Goal: Find specific page/section: Find specific page/section

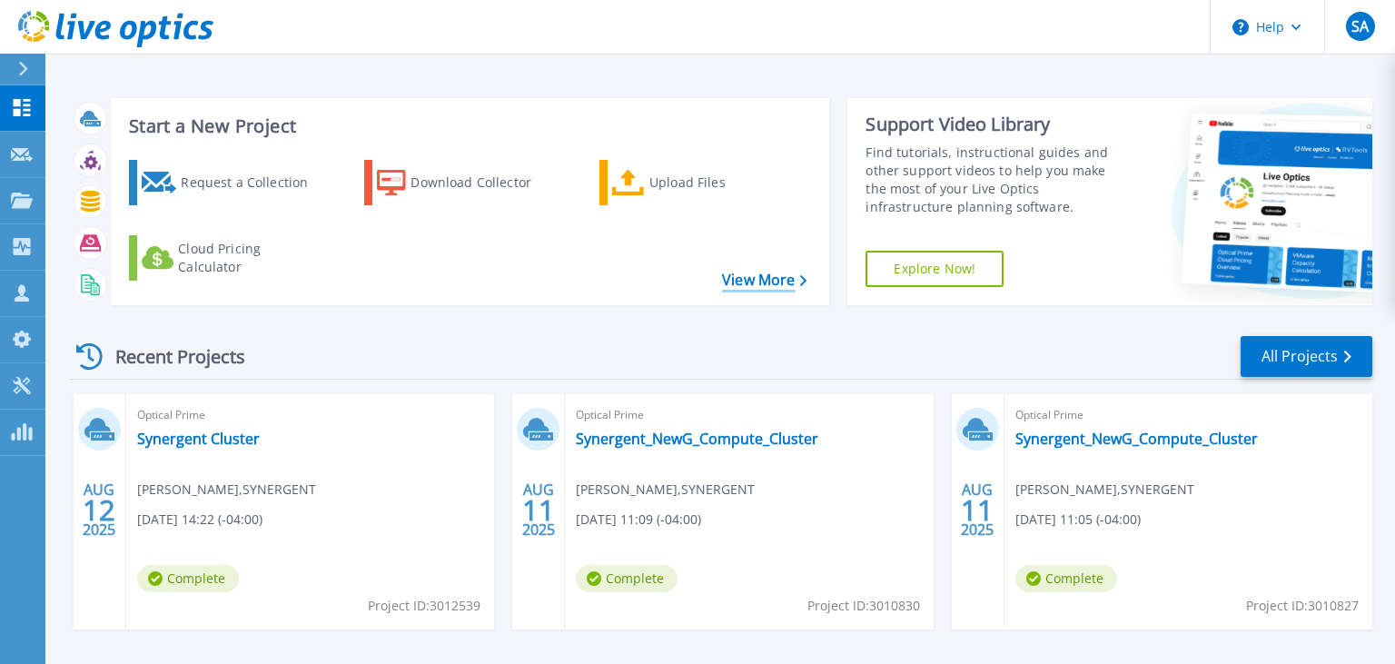
click at [754, 274] on link "View More" at bounding box center [764, 279] width 84 height 17
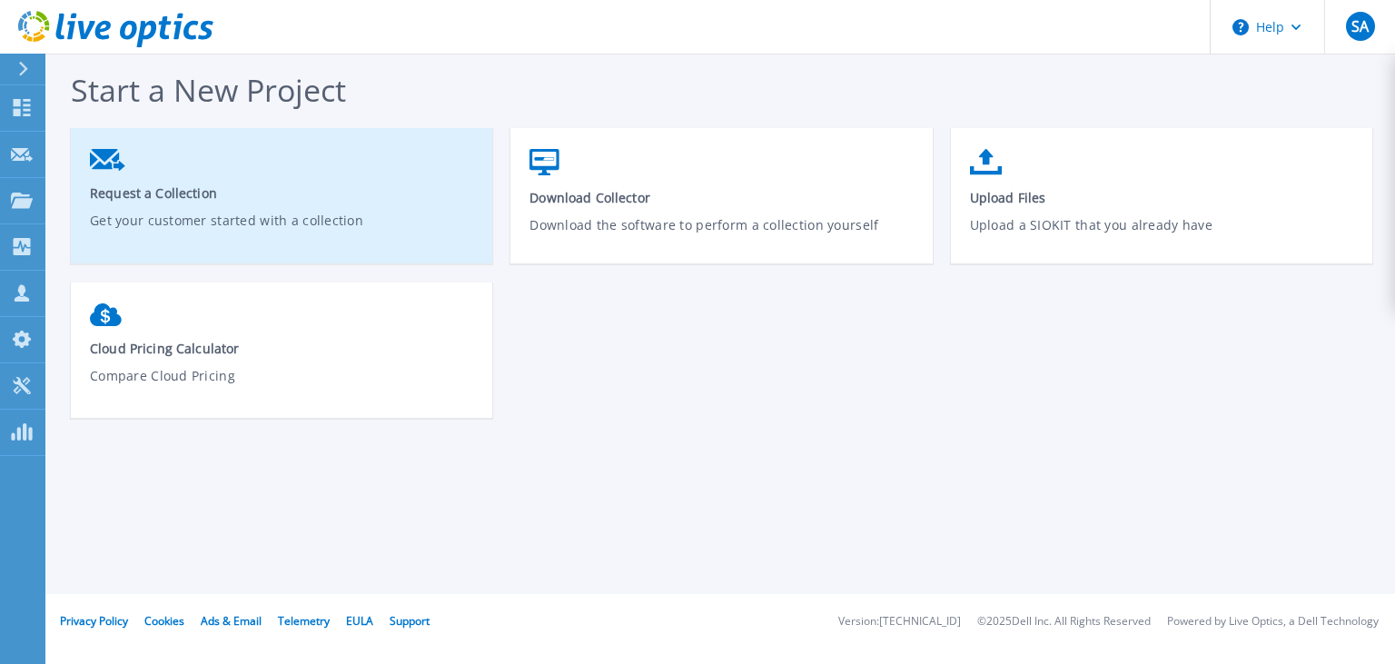
click at [170, 193] on span "Request a Collection" at bounding box center [282, 192] width 384 height 17
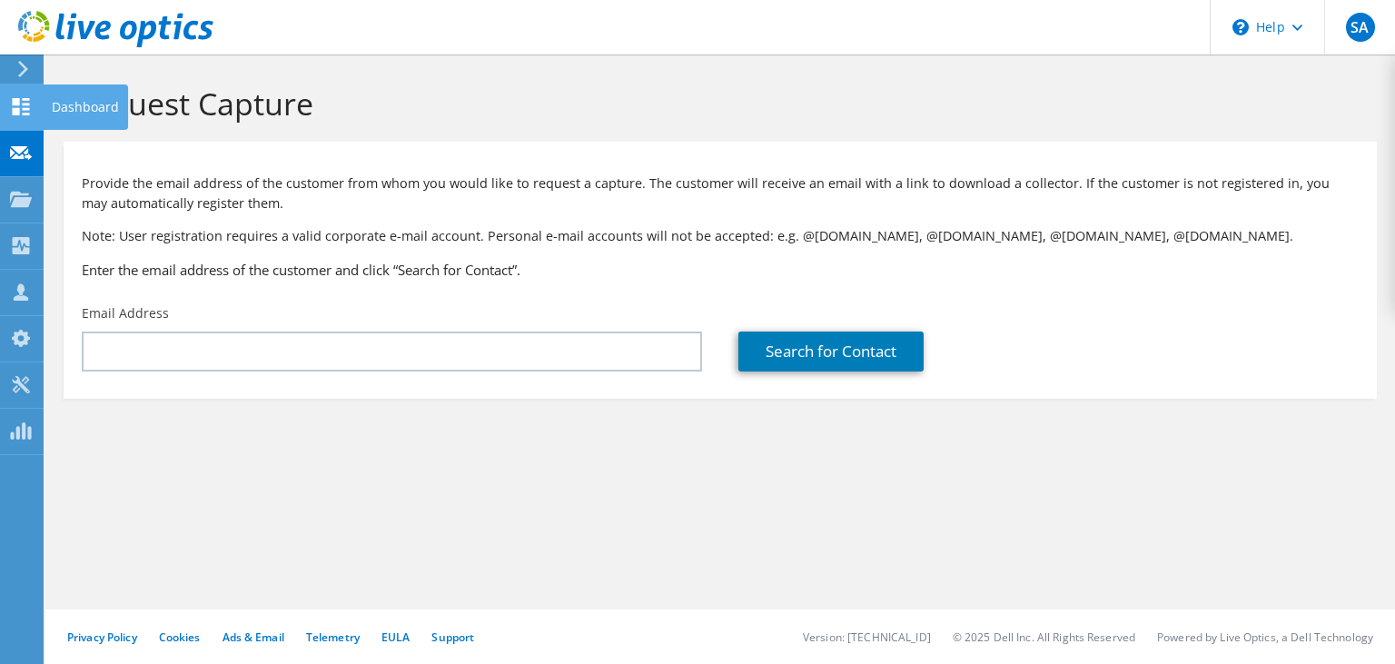
click at [15, 113] on use at bounding box center [21, 106] width 17 height 17
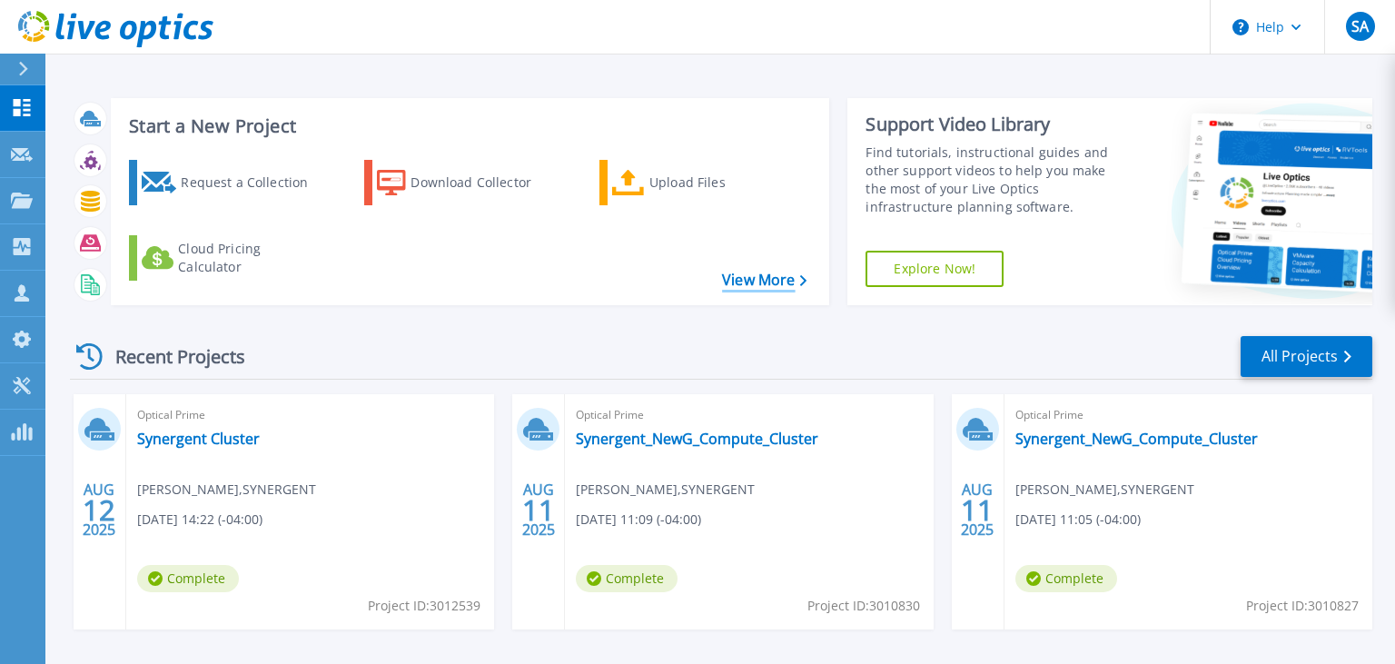
click at [758, 281] on link "View More" at bounding box center [764, 279] width 84 height 17
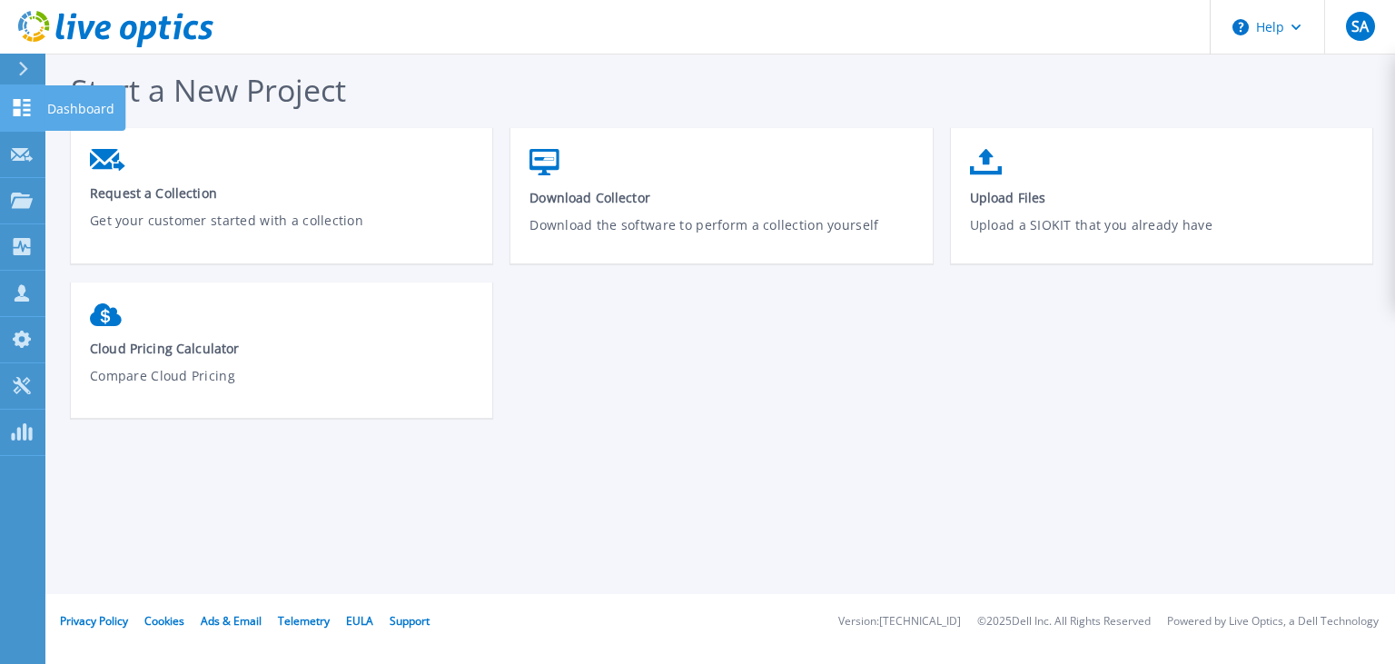
click at [15, 113] on icon at bounding box center [22, 107] width 17 height 17
